Goal: Check status: Check status

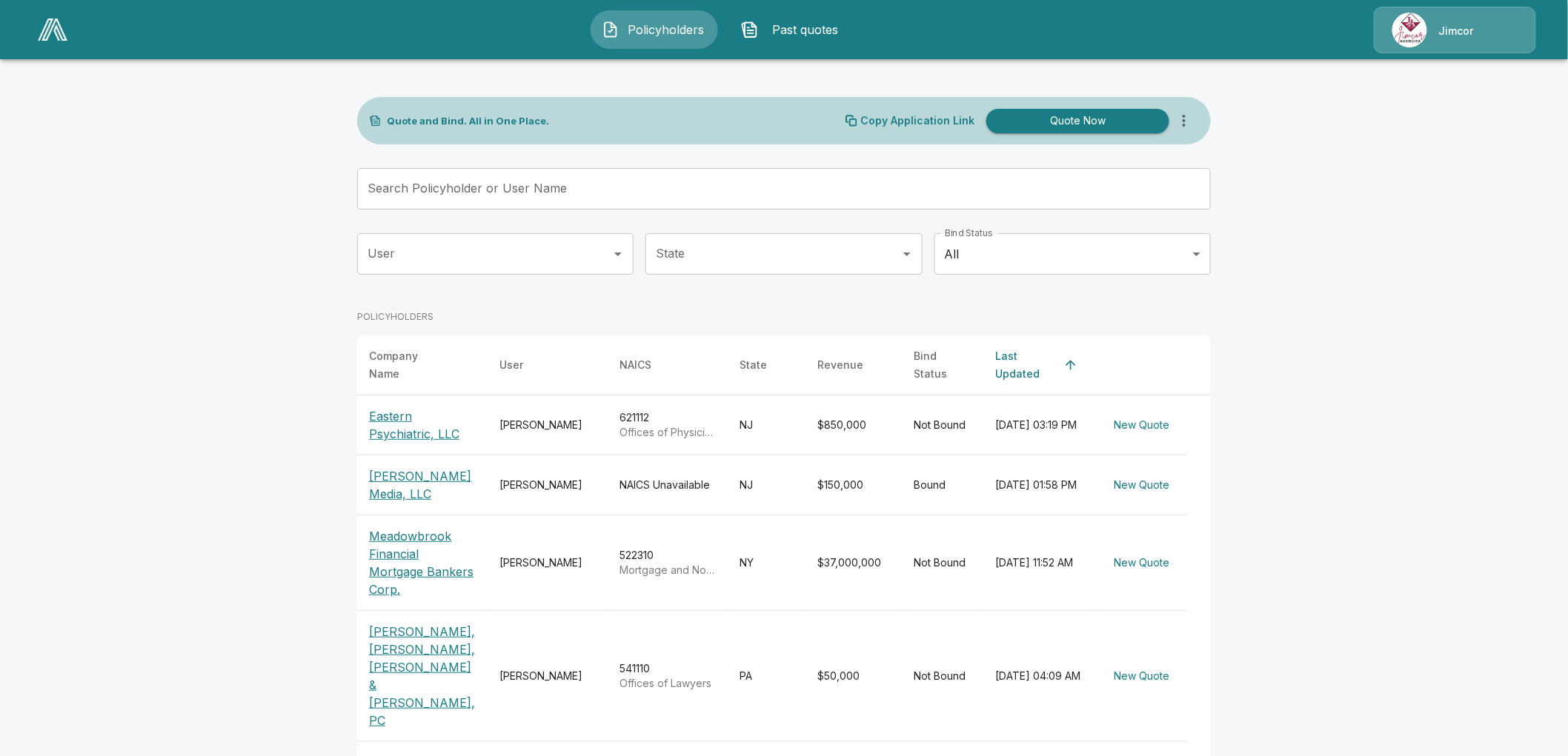
click at [398, 527] on p "Meadowbrook Financial Mortgage Bankers Corp." at bounding box center [422, 563] width 106 height 71
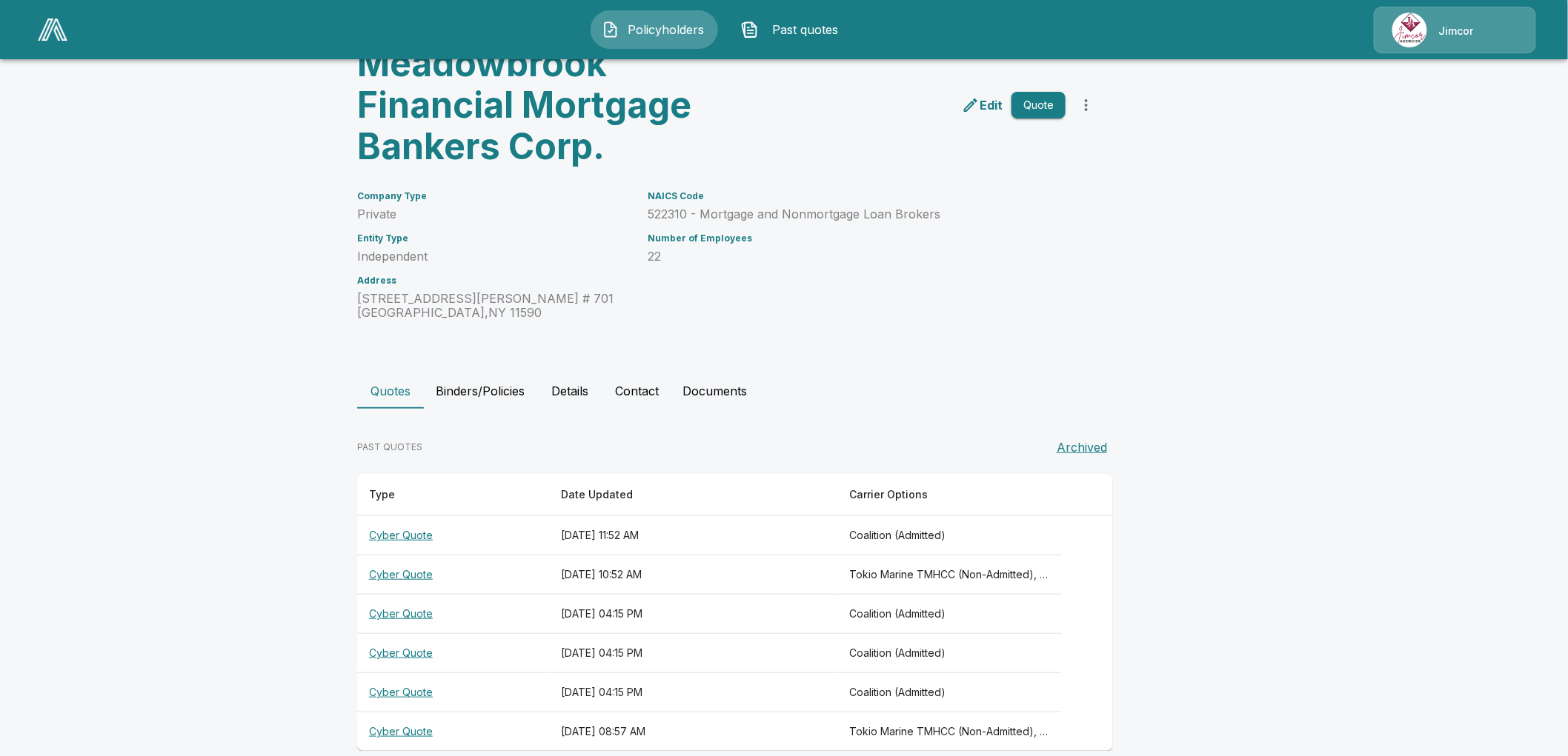
scroll to position [105, 0]
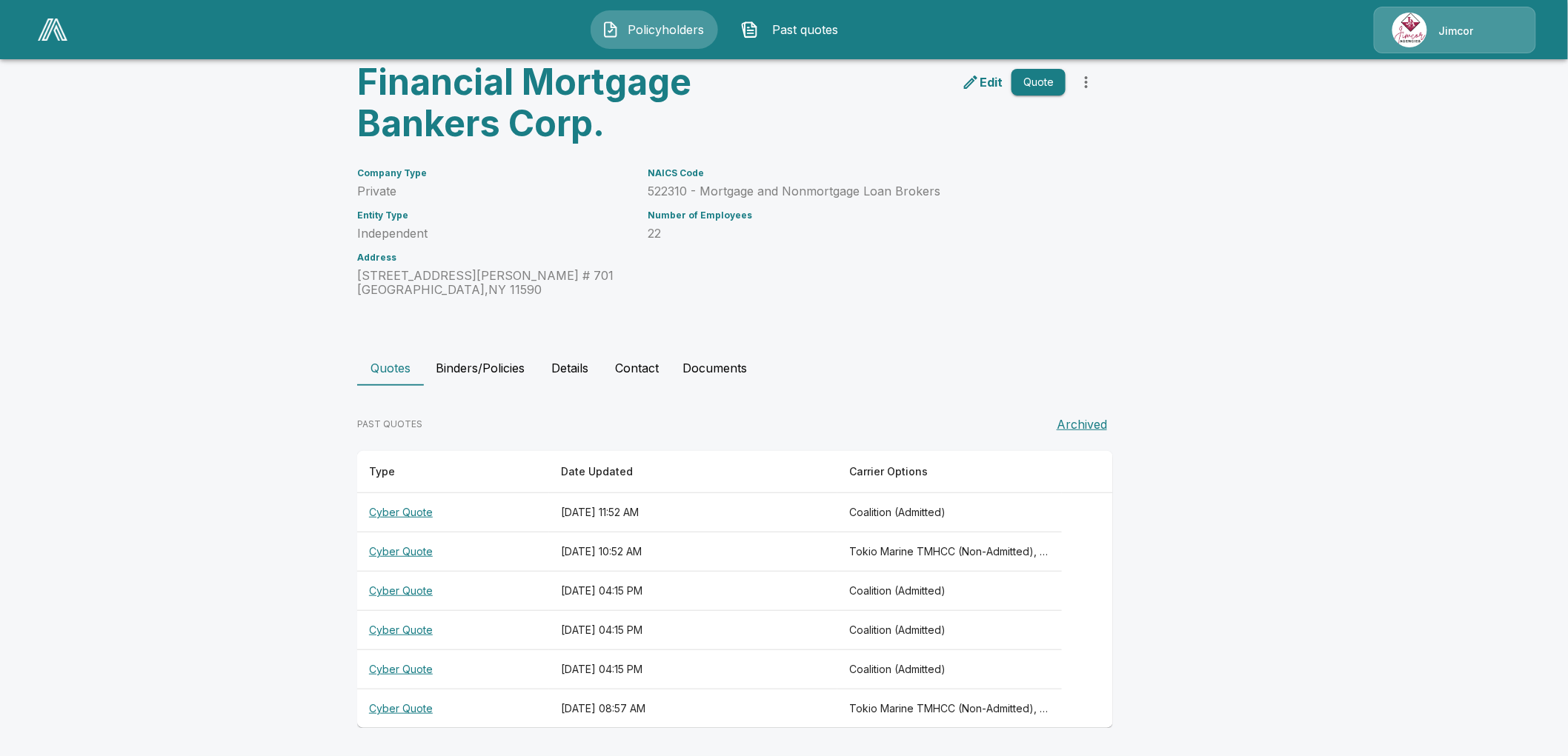
click at [421, 549] on th "Cyber Quote" at bounding box center [453, 552] width 192 height 39
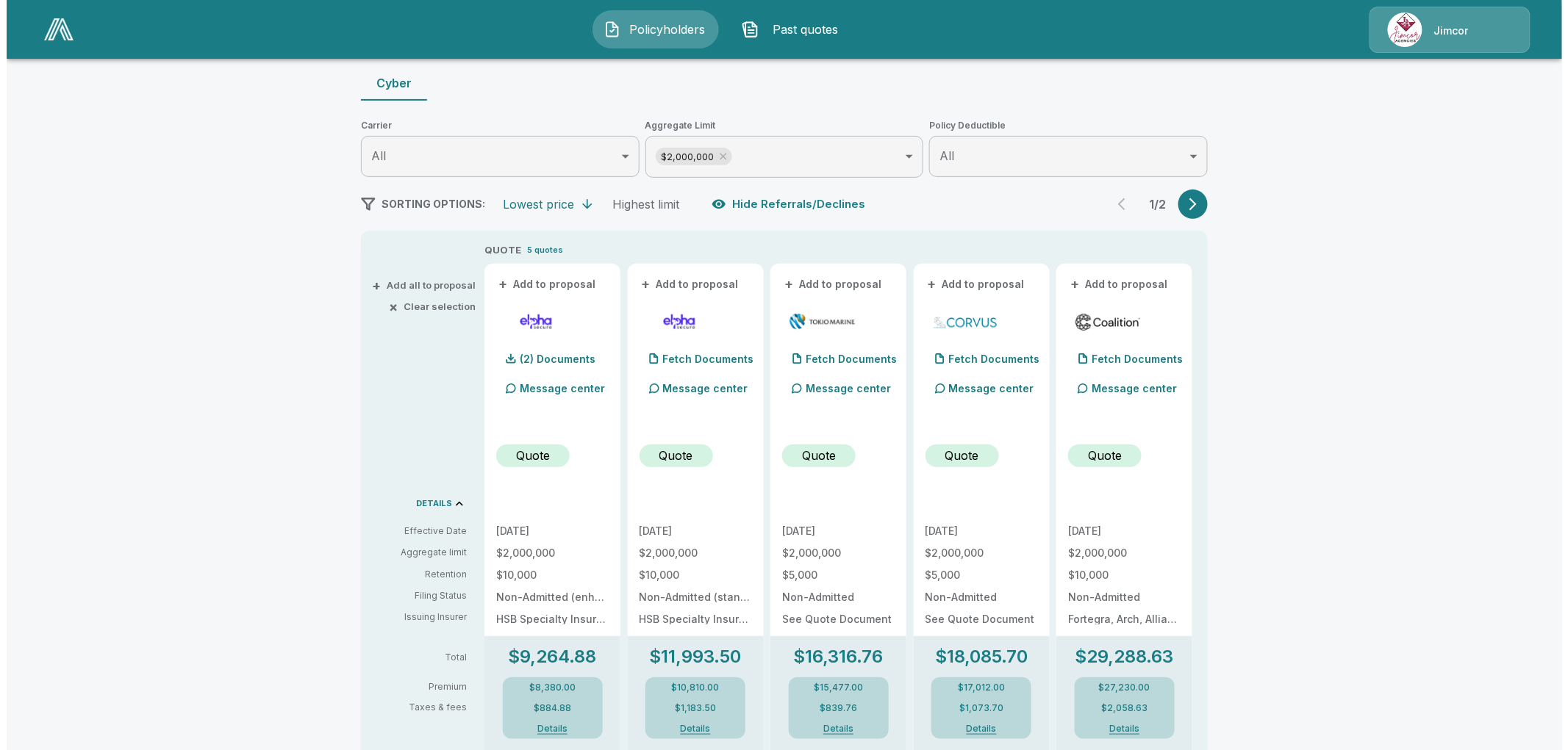
scroll to position [245, 0]
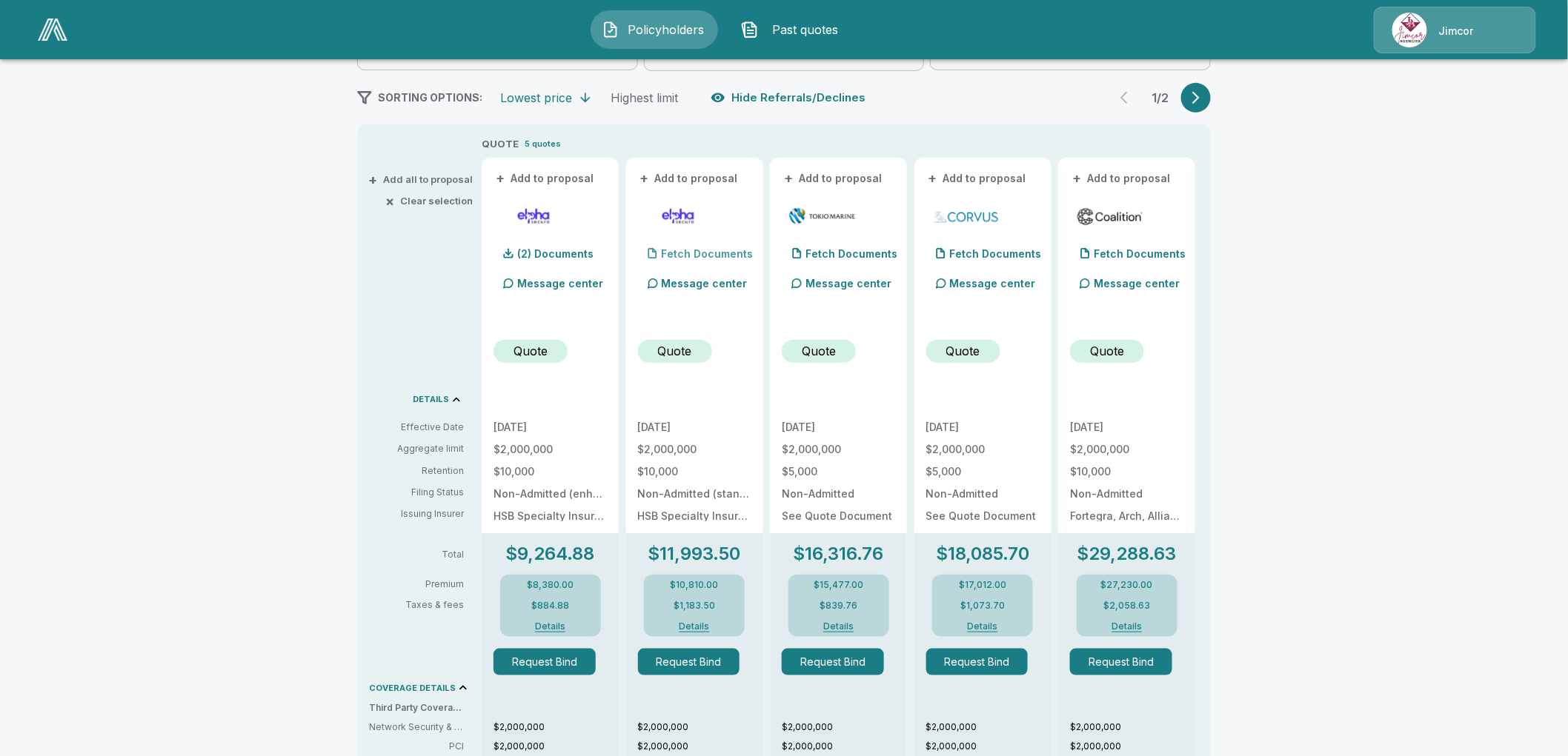
click at [727, 249] on p "Fetch Documents" at bounding box center [708, 254] width 92 height 10
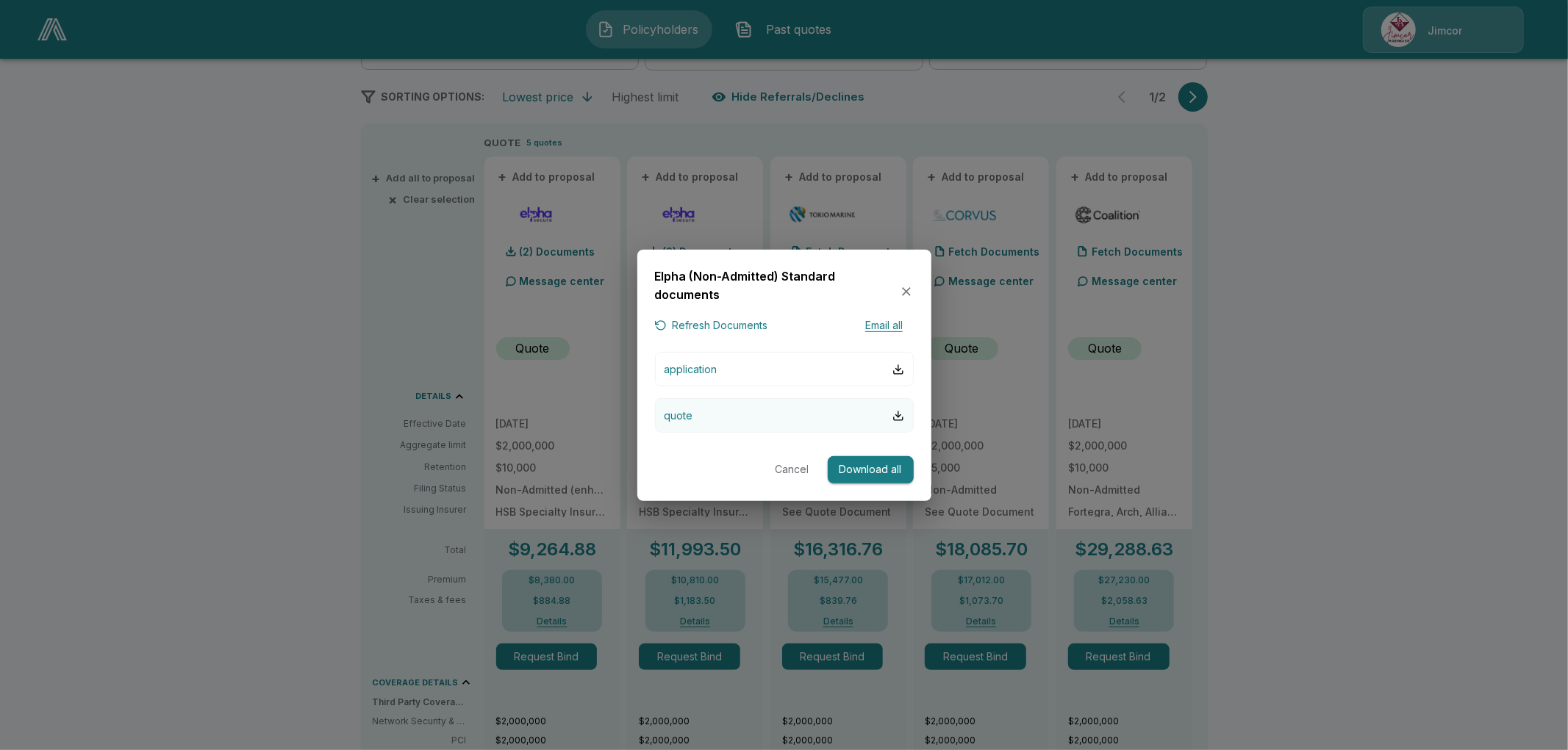
click at [769, 408] on button "quote" at bounding box center [784, 415] width 259 height 35
